Goal: Transaction & Acquisition: Purchase product/service

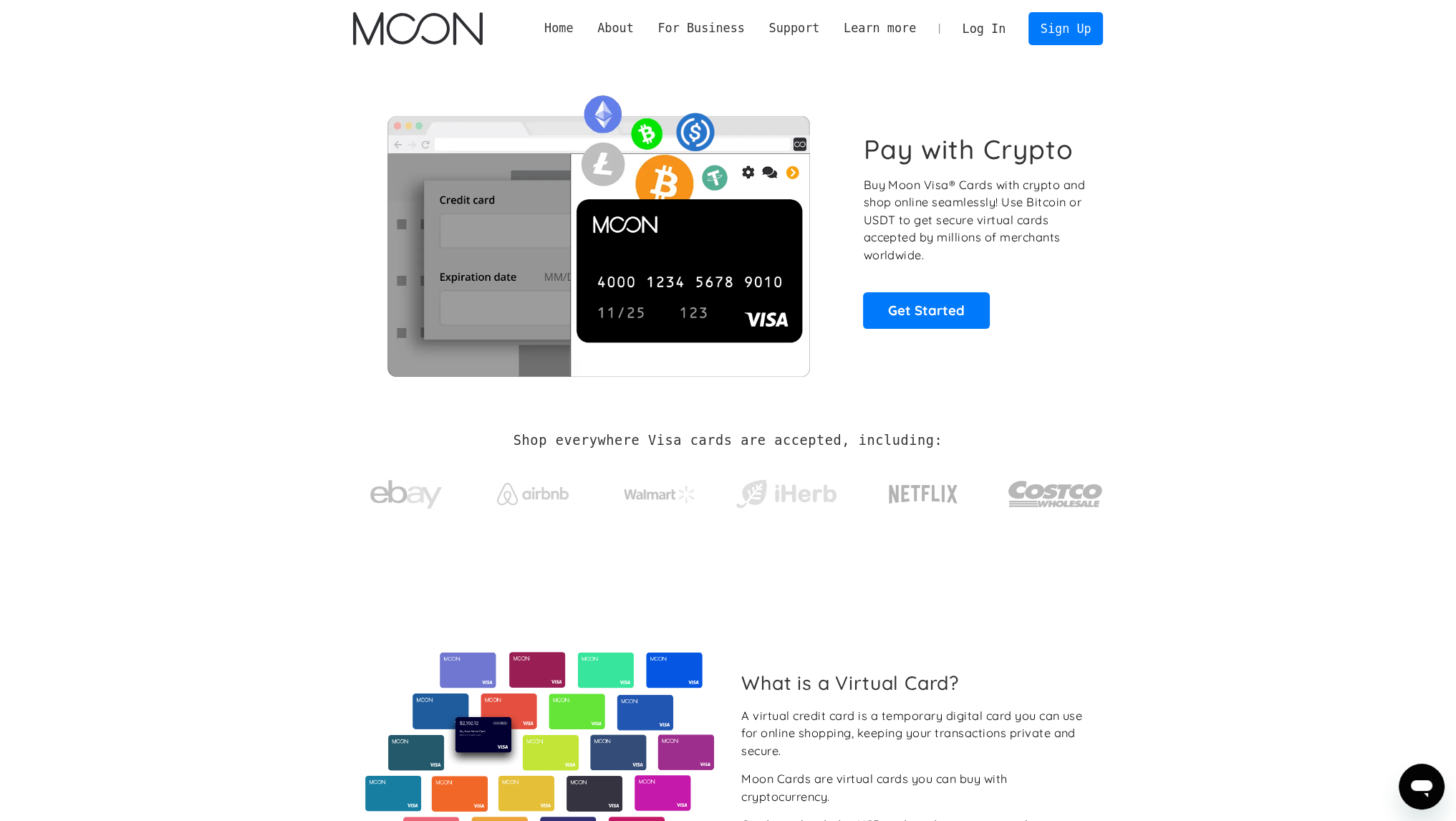
click at [1005, 36] on link "Log In" at bounding box center [985, 29] width 67 height 32
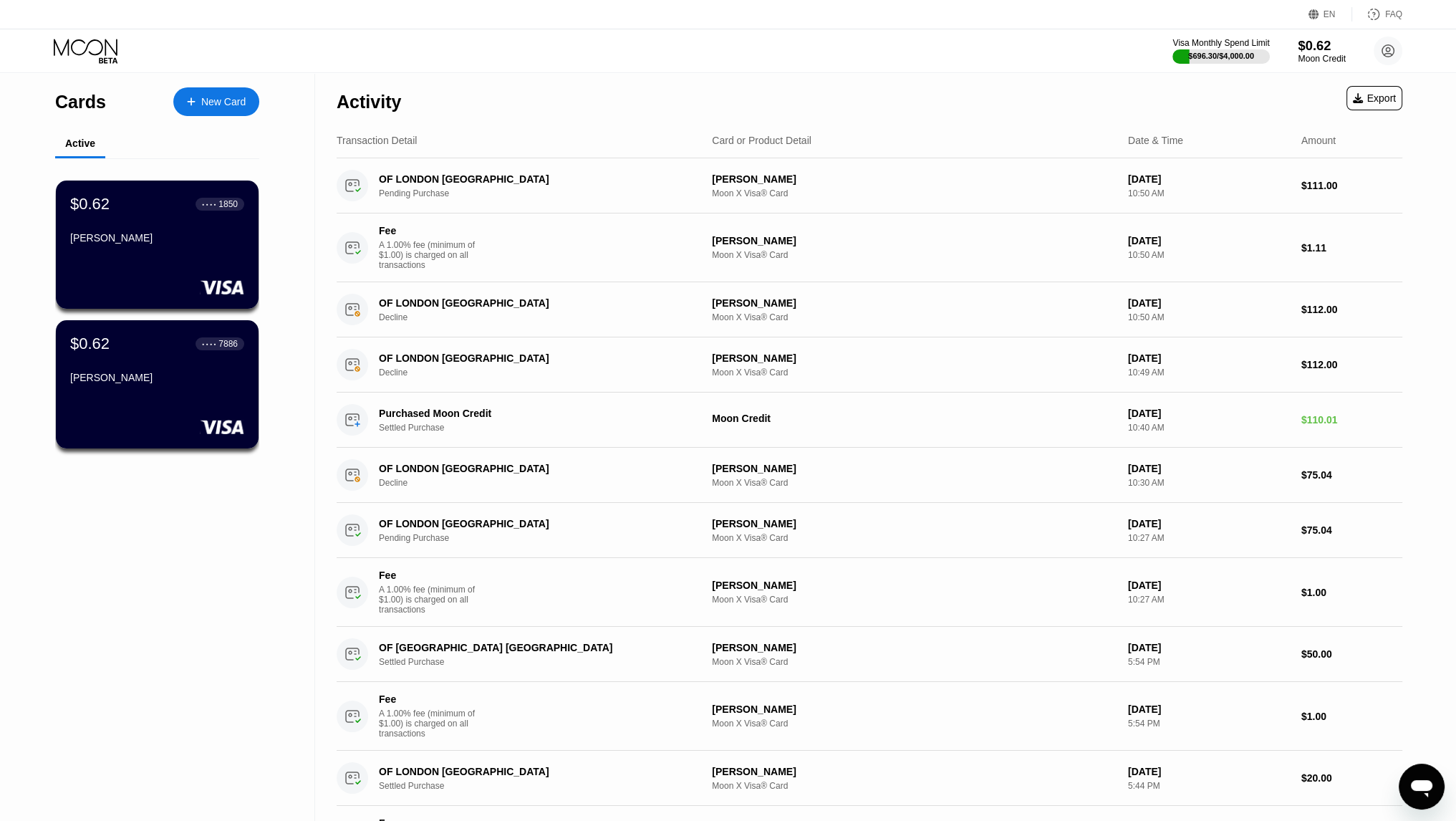
click at [1310, 53] on div "$0.62" at bounding box center [1322, 45] width 48 height 15
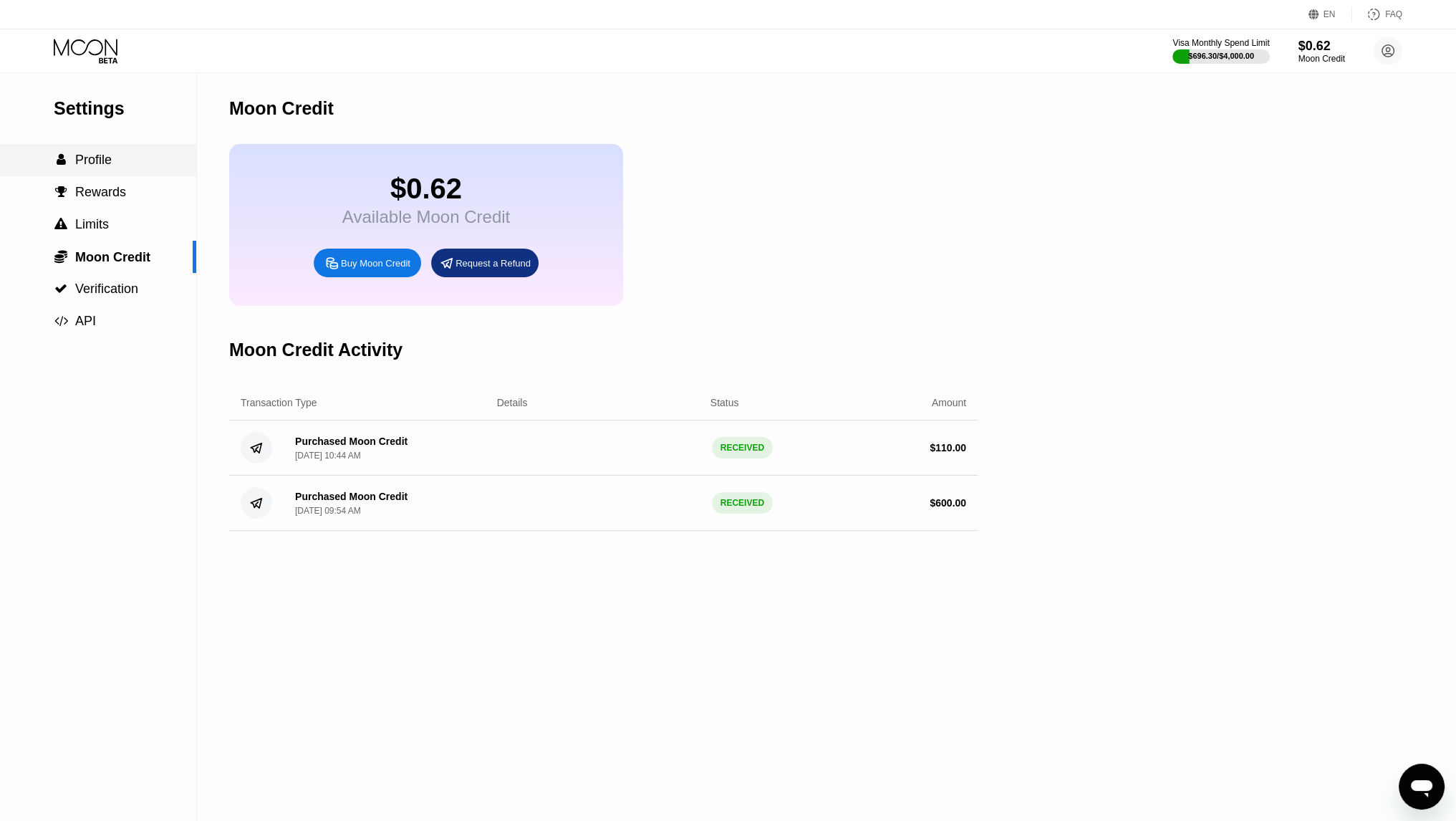
click at [124, 173] on div " Profile" at bounding box center [98, 160] width 197 height 32
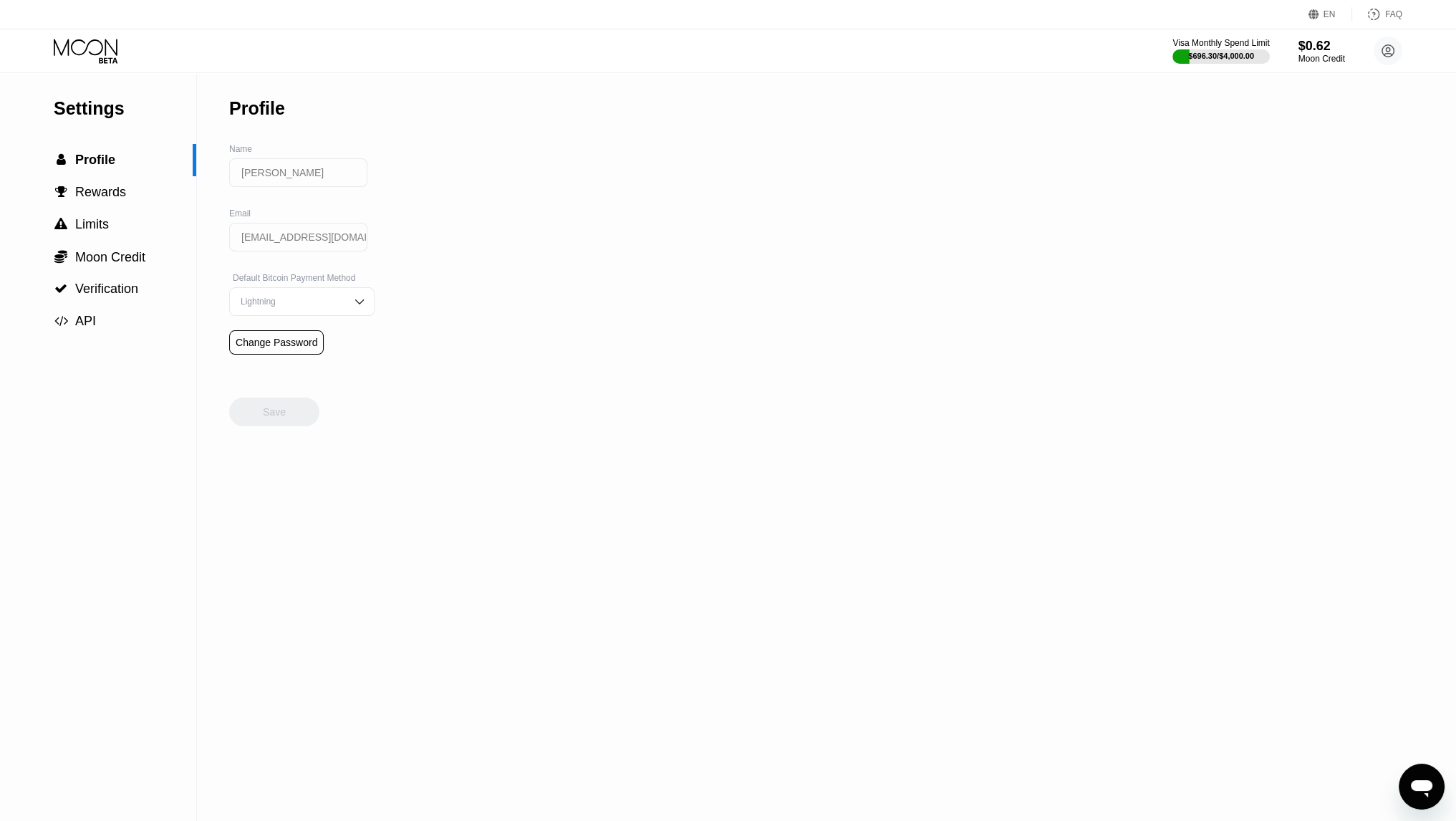
click at [99, 56] on icon at bounding box center [86, 51] width 66 height 25
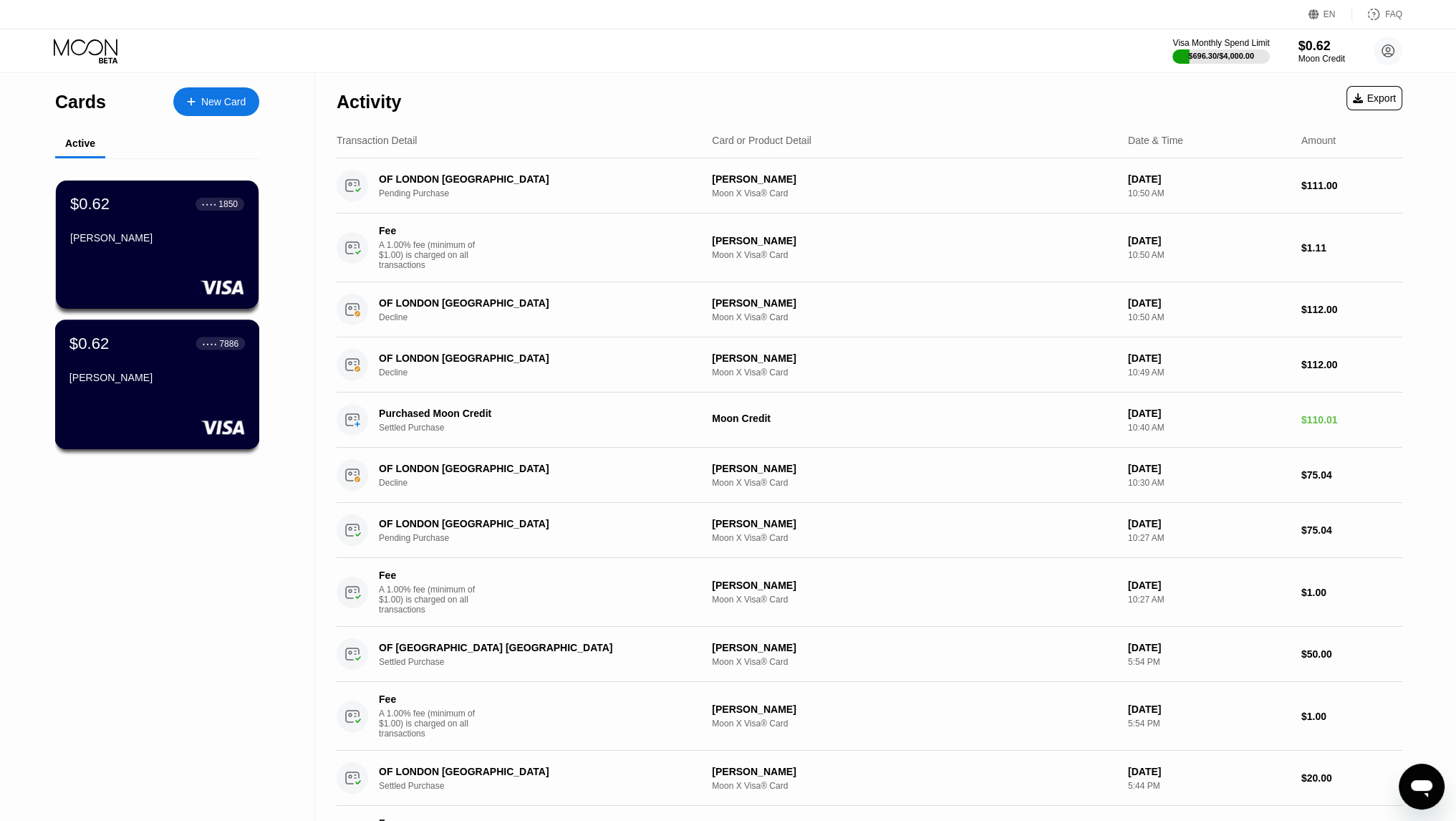
click at [134, 371] on div "$0.62 ● ● ● ● 7886 Pedro Xtfi" at bounding box center [157, 361] width 176 height 56
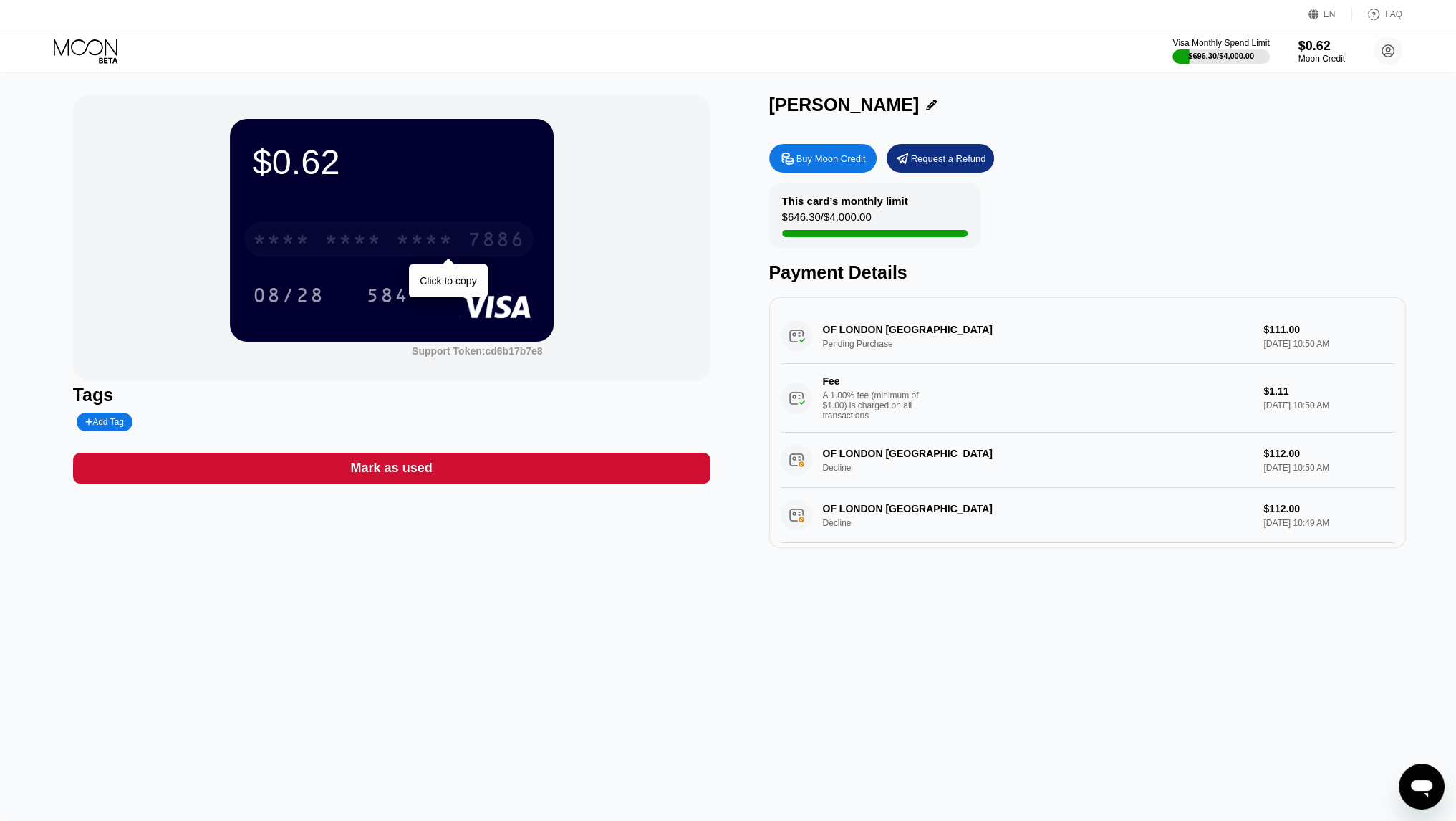
click at [360, 256] on div "* * * * * * * * * * * * 7886" at bounding box center [389, 239] width 290 height 36
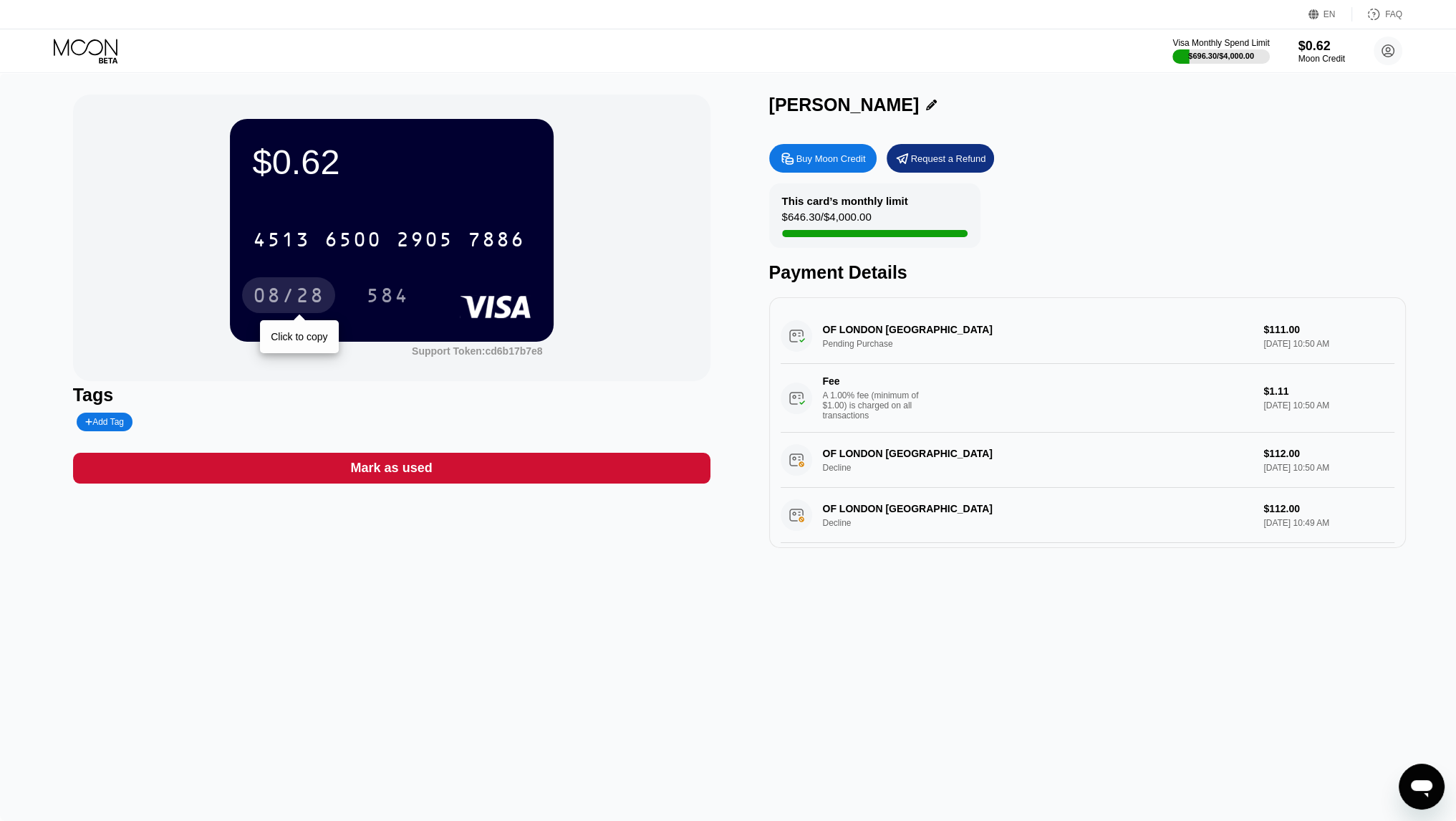
click at [293, 296] on div "08/28" at bounding box center [289, 297] width 71 height 23
click at [91, 44] on icon at bounding box center [86, 51] width 66 height 25
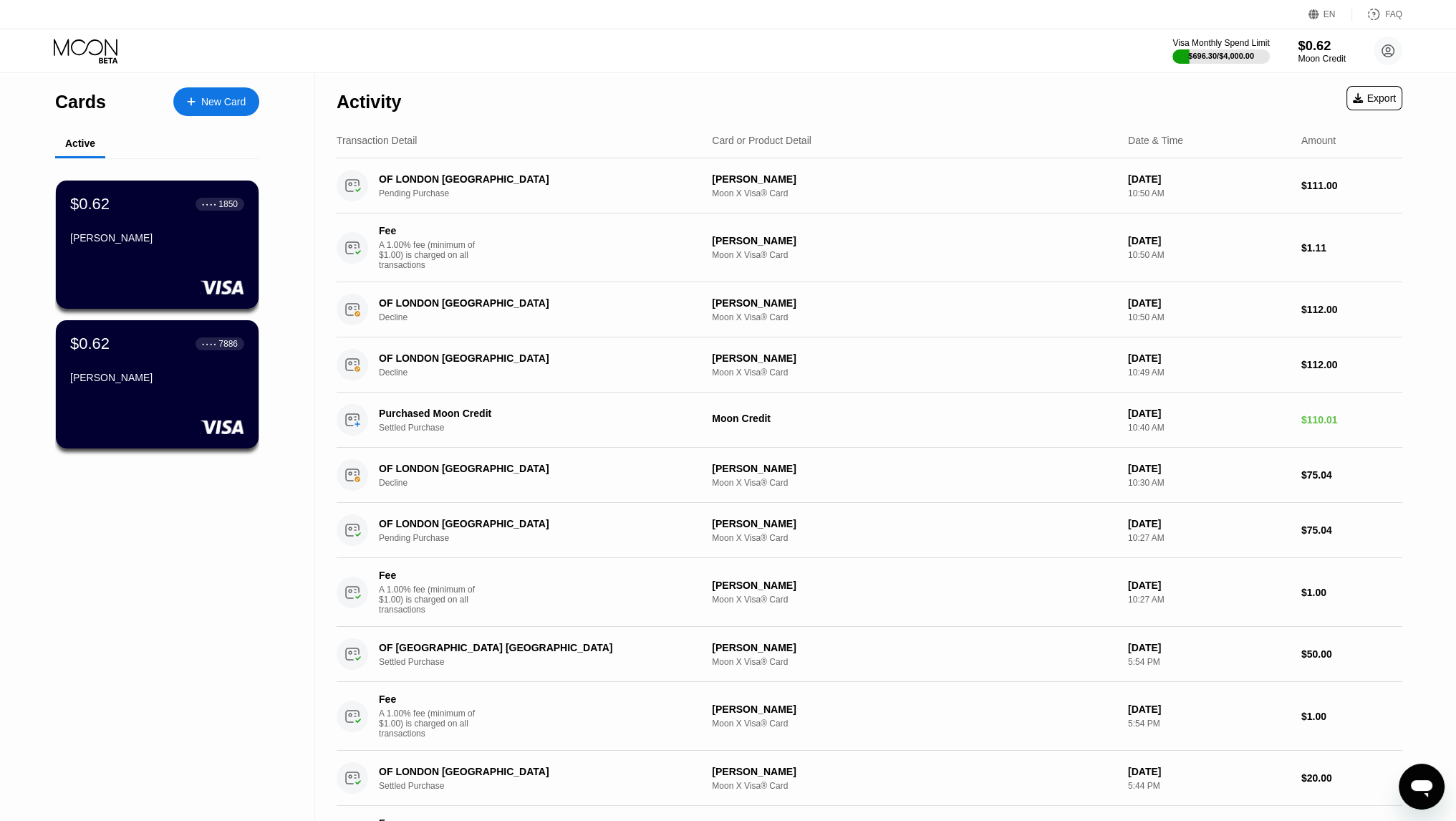
click at [1331, 47] on div "$0.62" at bounding box center [1322, 45] width 48 height 15
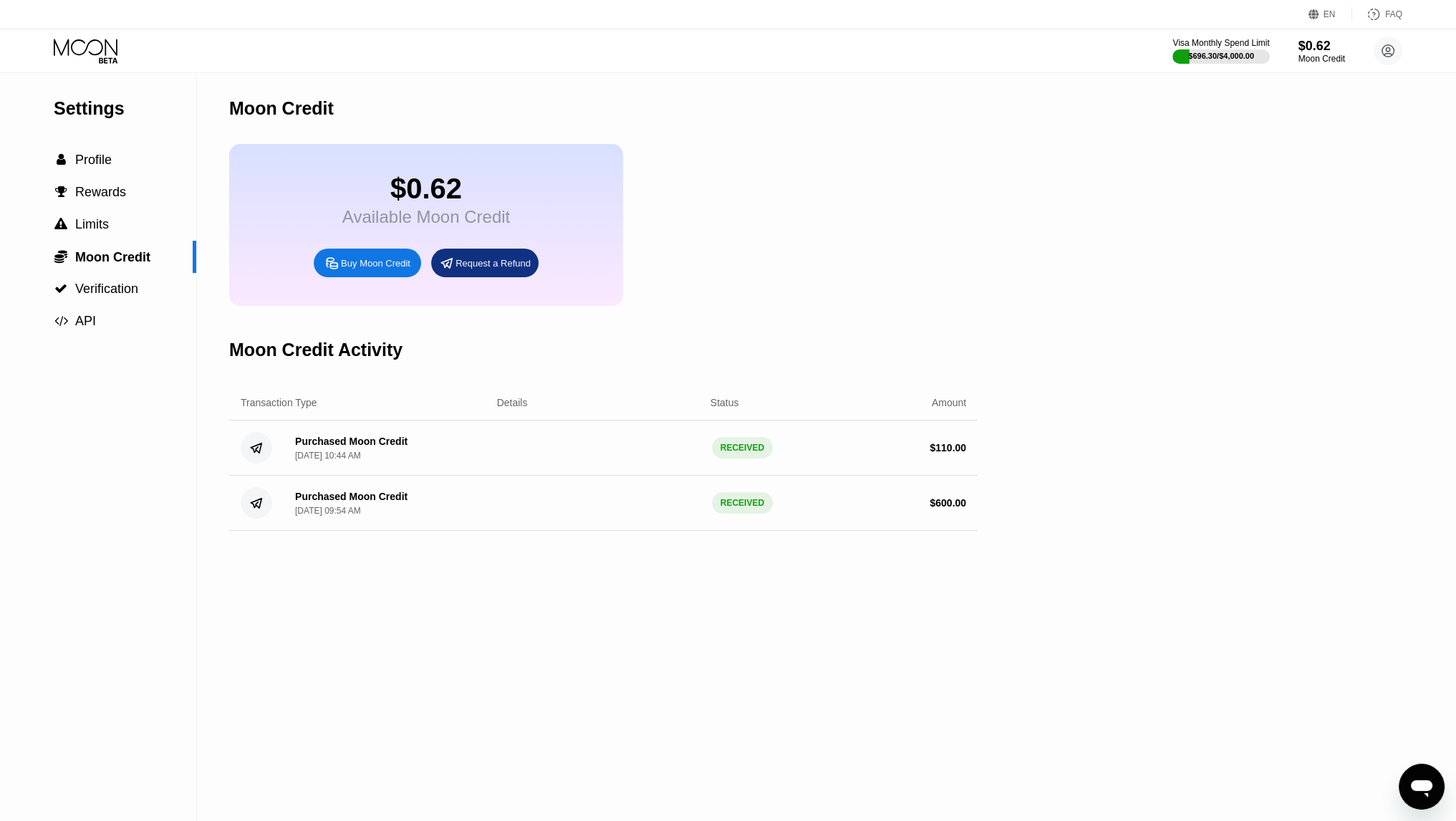
click at [374, 277] on div "Buy Moon Credit" at bounding box center [367, 262] width 107 height 29
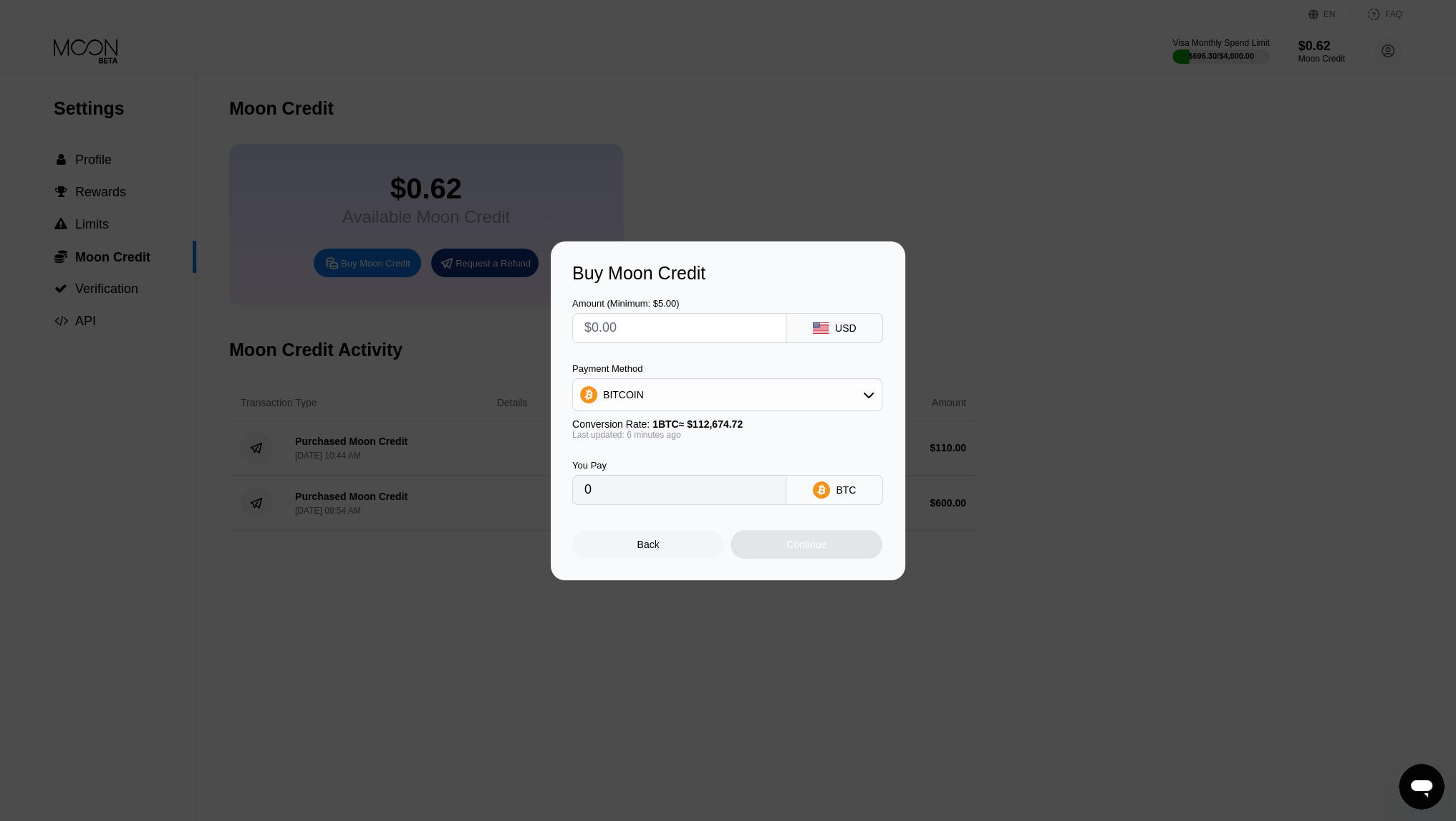
click at [626, 337] on input "text" at bounding box center [679, 328] width 190 height 29
type input "$11"
type input "0.00009792"
type input "$110"
type input "0.00097916"
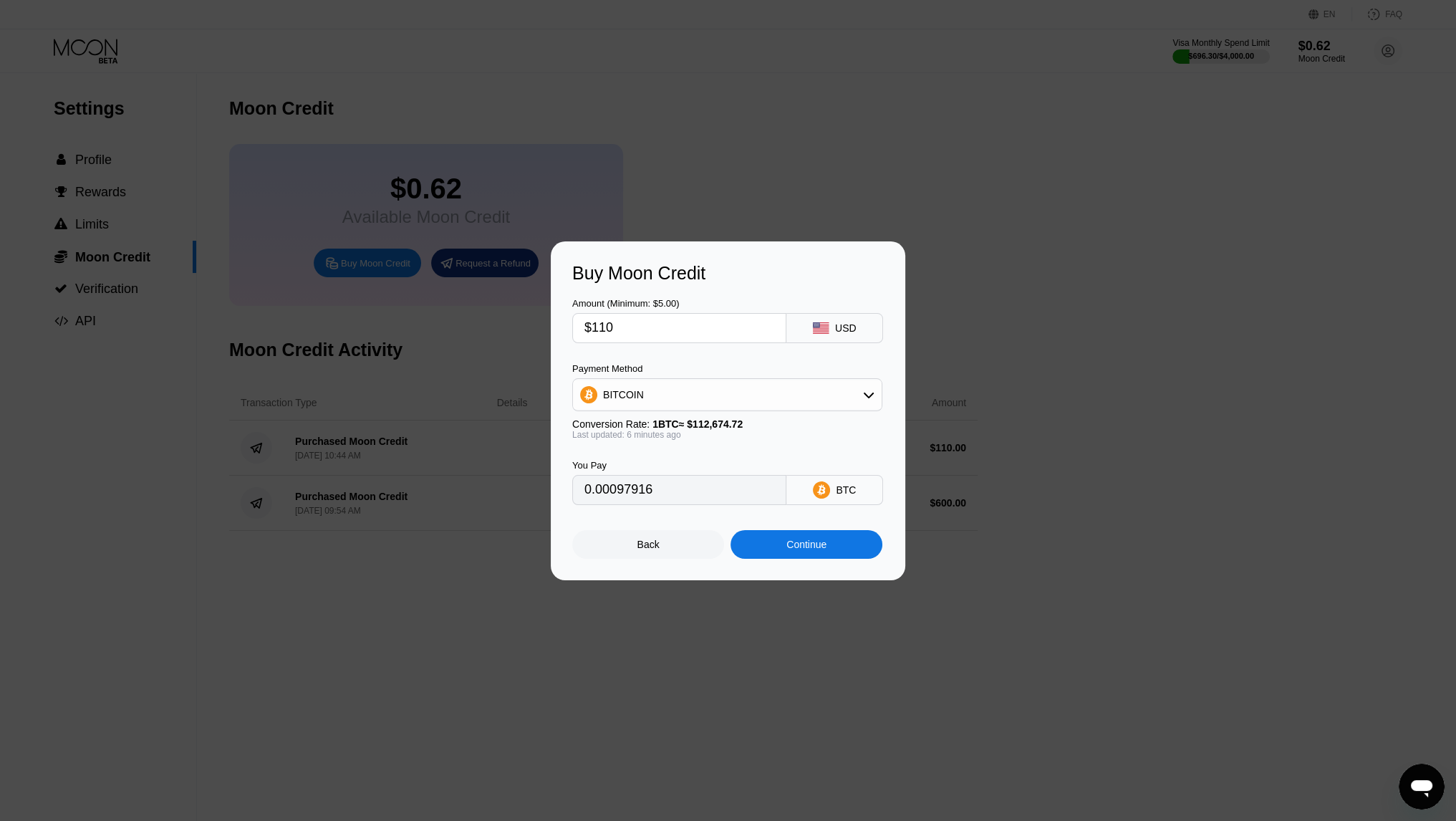
type input "$1100"
type input "0.00979156"
type input "$1100"
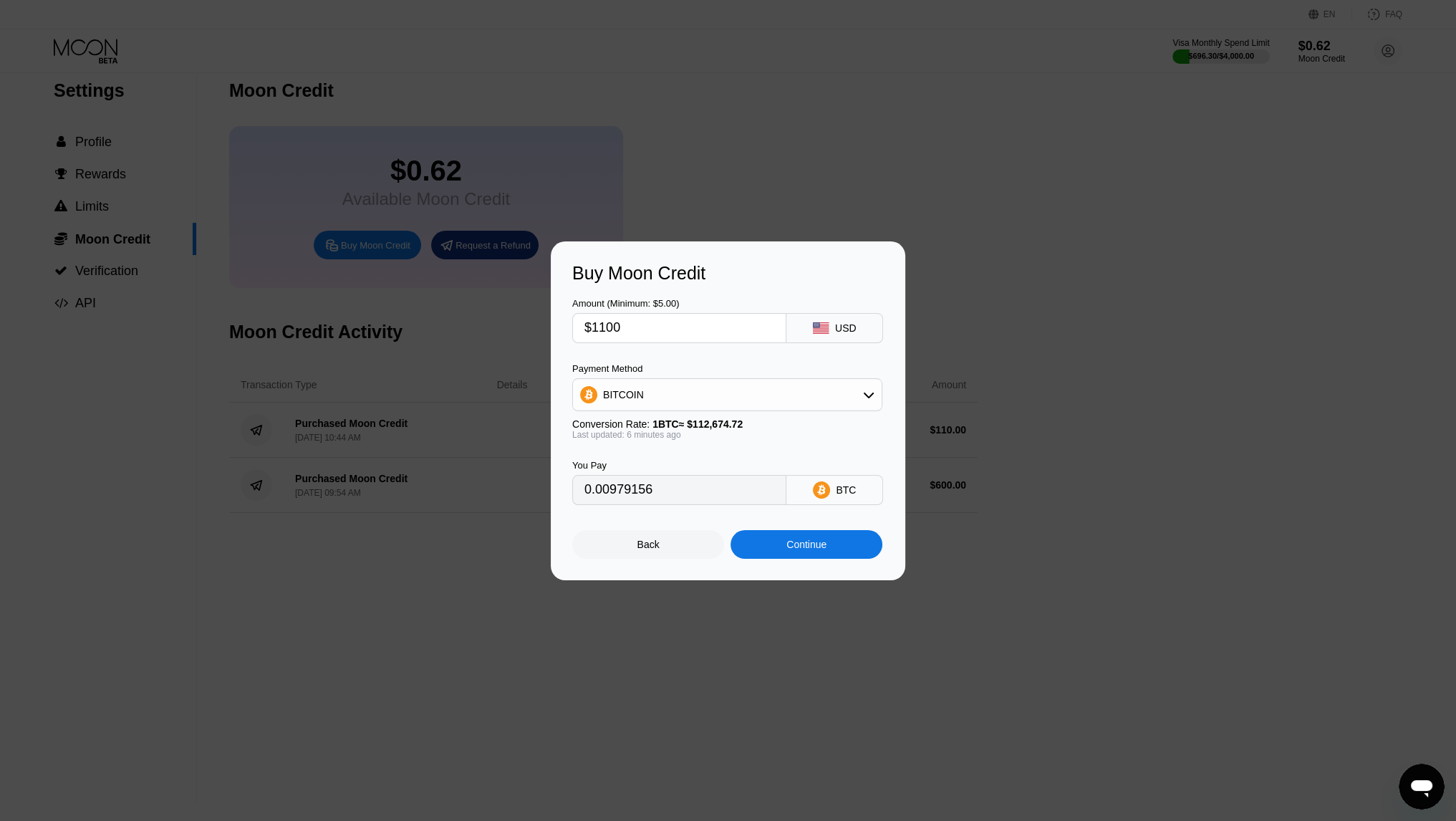
scroll to position [29, 0]
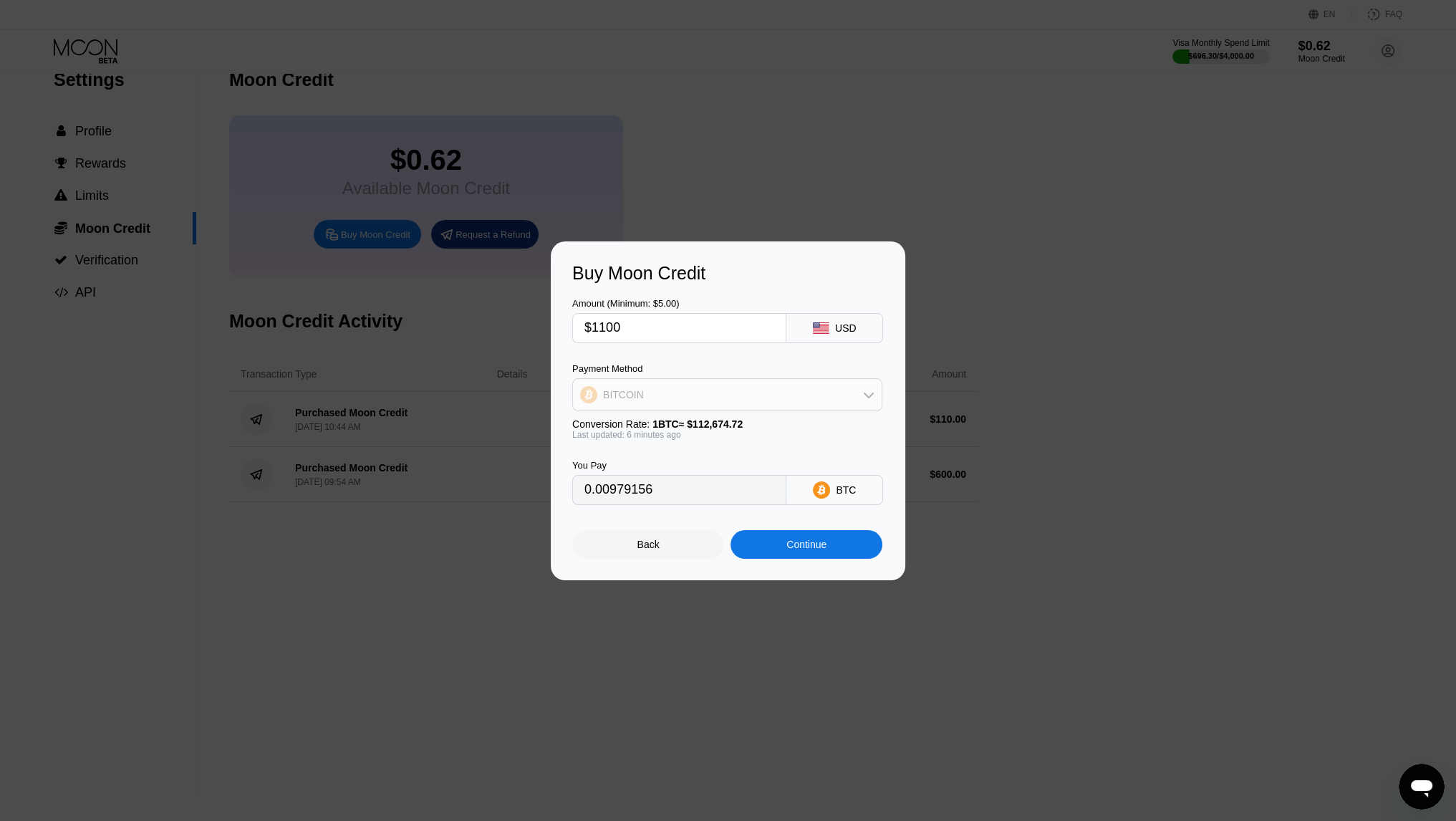
click at [624, 401] on div "BITCOIN" at bounding box center [623, 395] width 41 height 12
click at [648, 465] on span "USDT on TRON" at bounding box center [642, 466] width 72 height 12
type input "1111.11"
click at [763, 547] on div "Continue" at bounding box center [806, 544] width 152 height 29
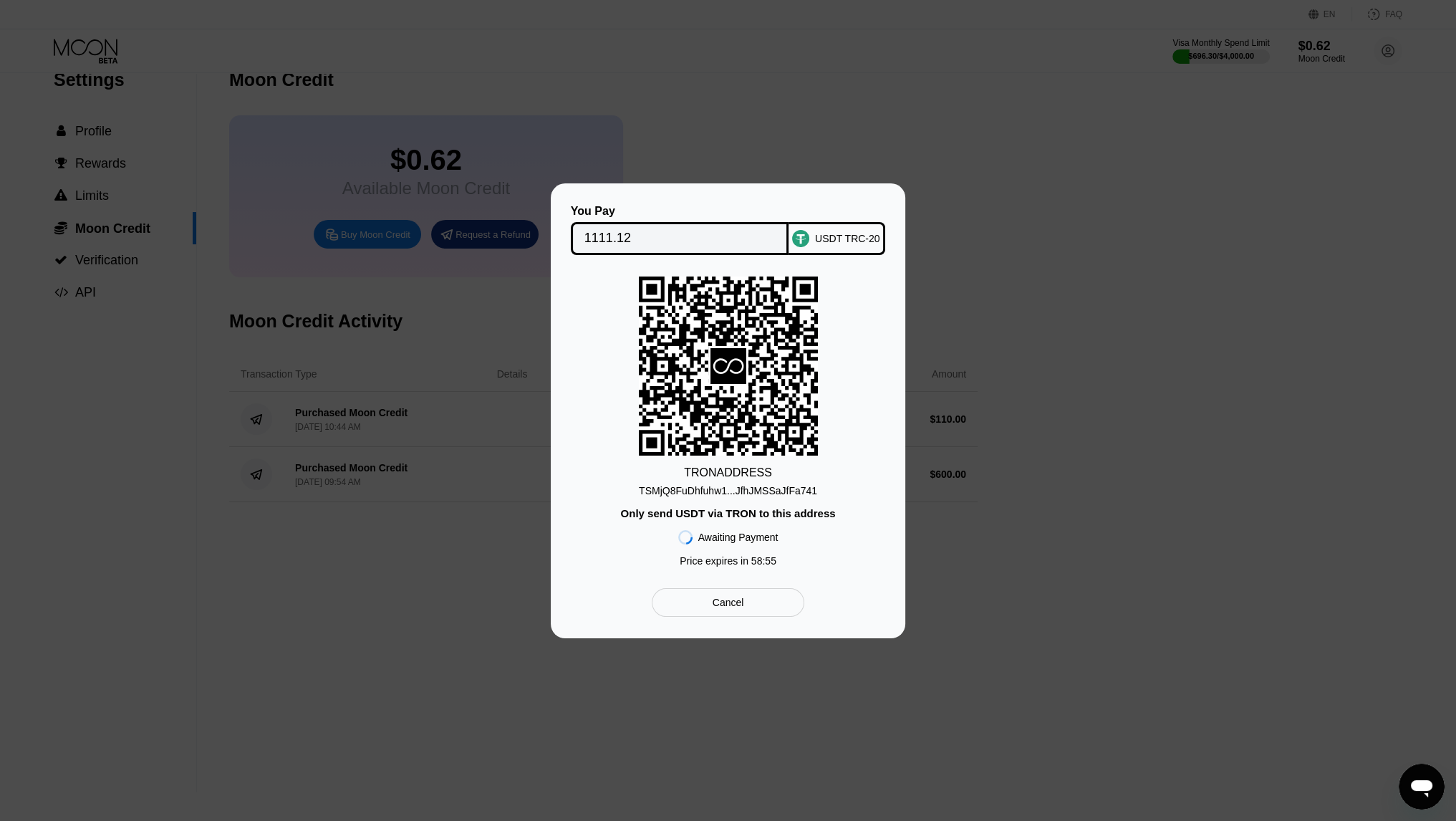
click at [723, 490] on div "TSMjQ8FuDhfuhw1...JfhJMSSaJfFa741" at bounding box center [728, 491] width 179 height 12
click at [223, 311] on div "You Pay 1111.12 USDT TRC-20 TRON ADDRESS TSMjQ8FuDhfuhw1...JfhJMSSaJfFa741 Only…" at bounding box center [728, 411] width 1456 height 455
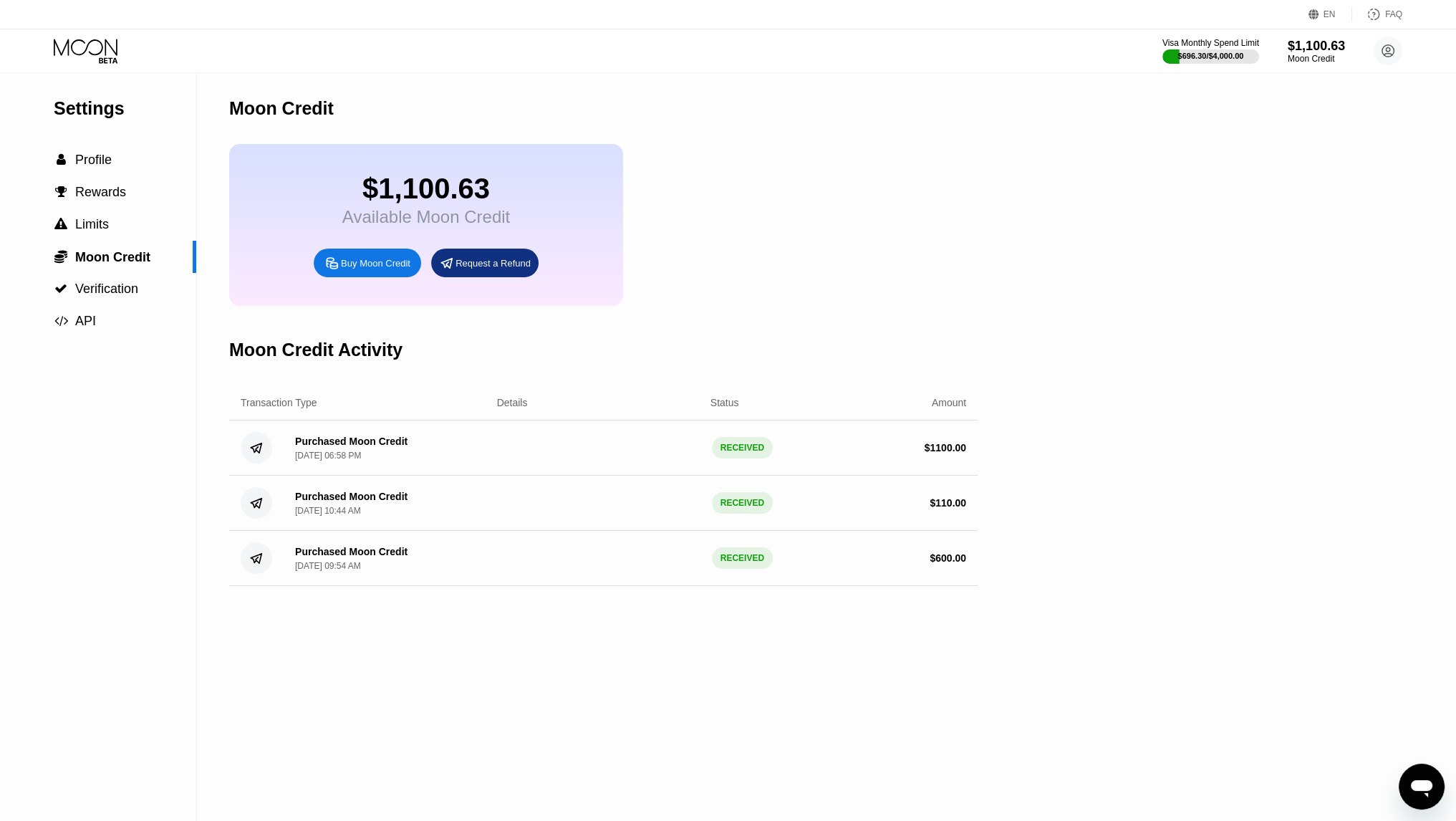
click at [109, 56] on icon at bounding box center [86, 51] width 66 height 25
